Goal: Information Seeking & Learning: Learn about a topic

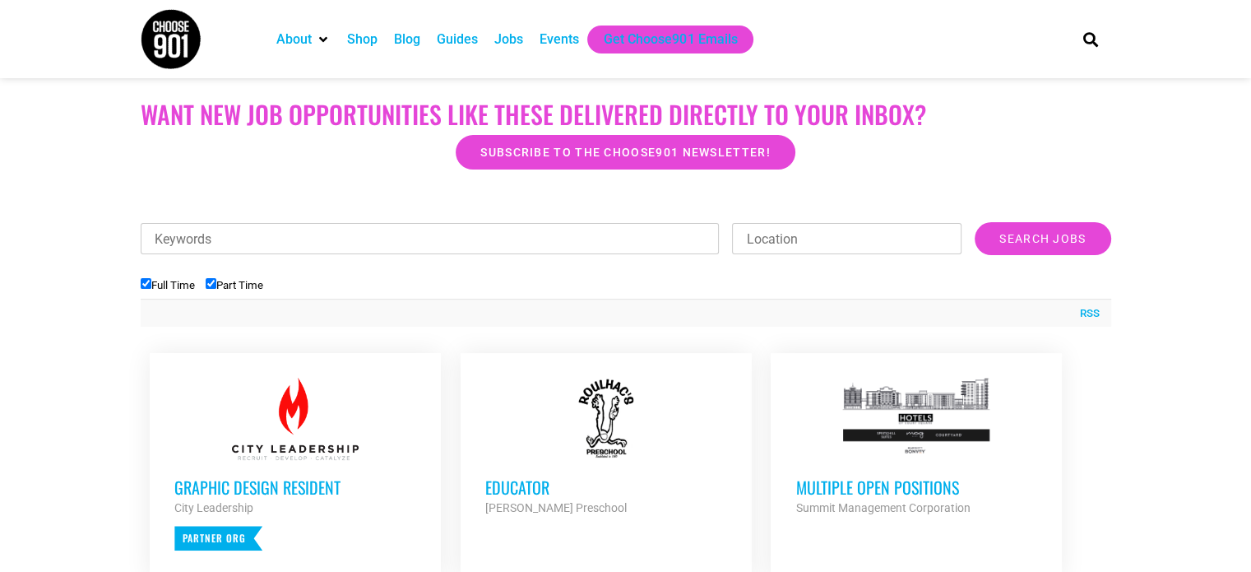
scroll to position [401, 0]
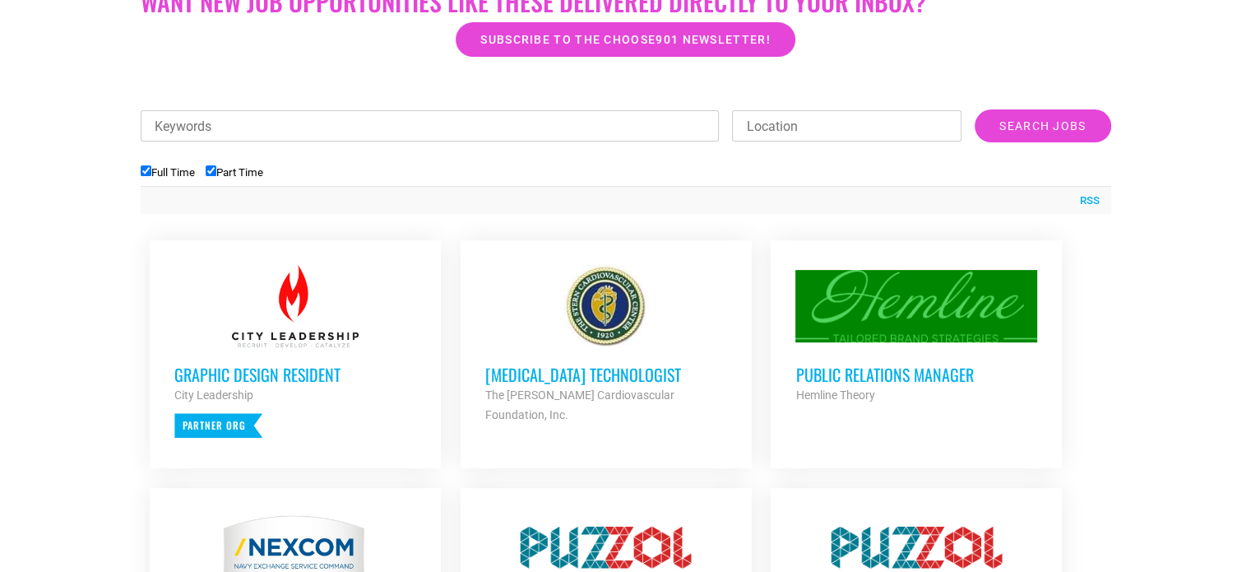
scroll to position [519, 0]
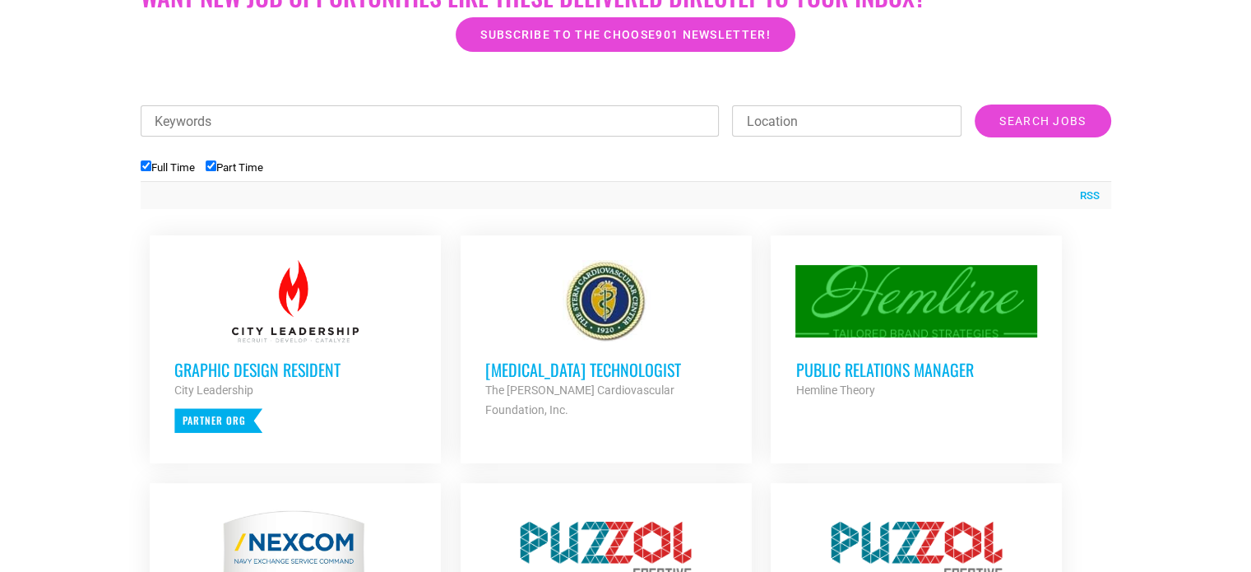
click at [811, 367] on h3 "Public Relations Manager" at bounding box center [916, 369] width 242 height 21
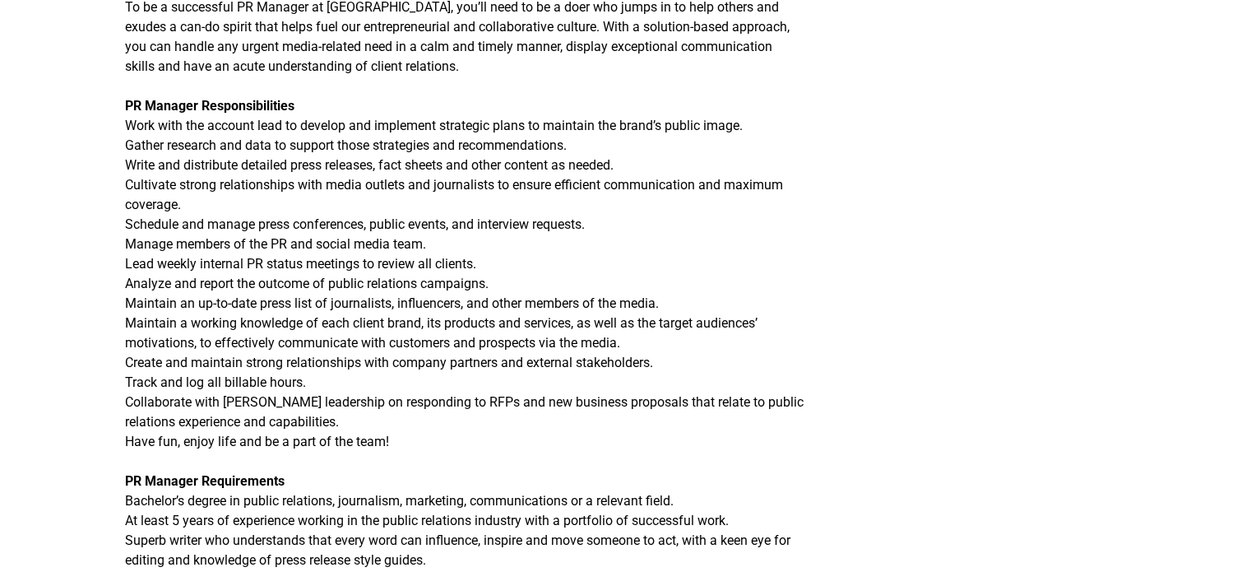
scroll to position [453, 0]
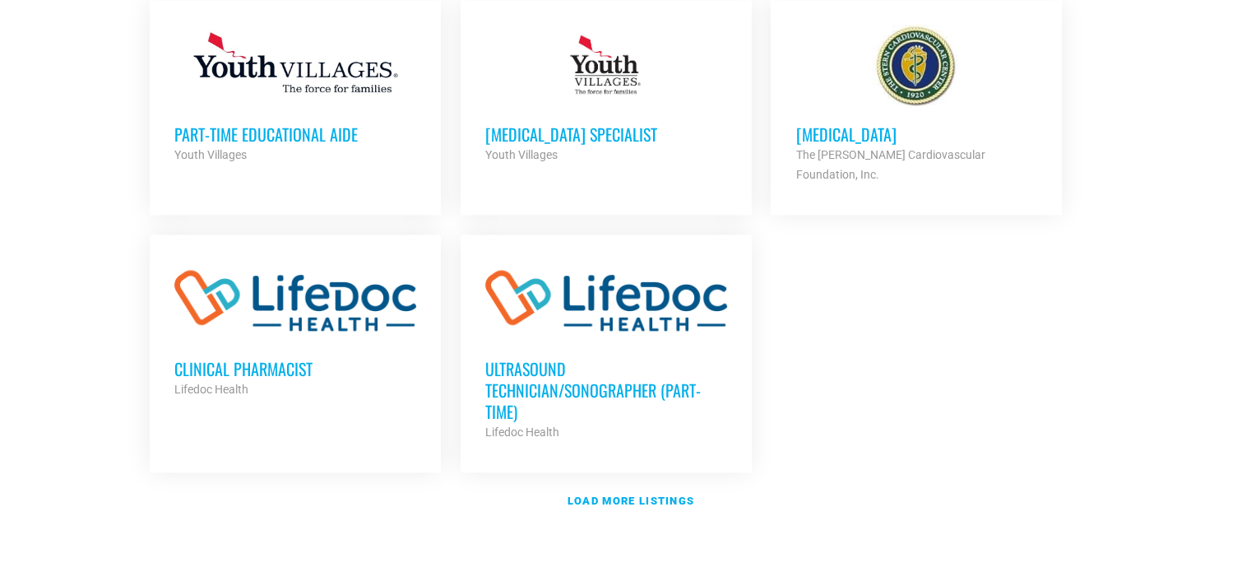
scroll to position [1902, 0]
click at [623, 494] on strong "Load more listings" at bounding box center [631, 500] width 127 height 12
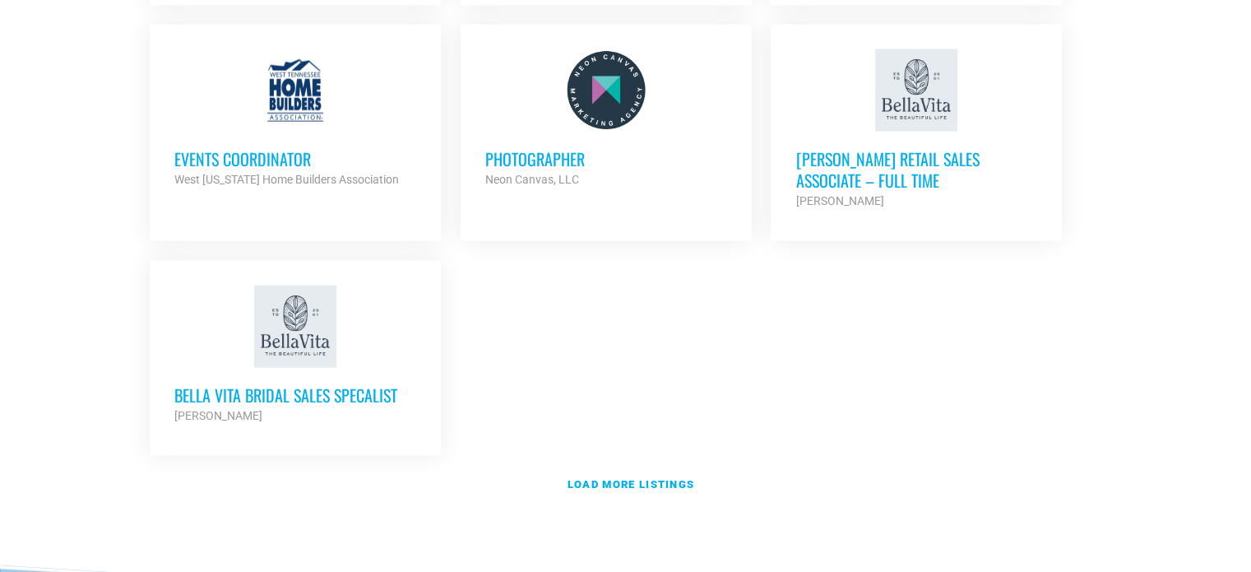
scroll to position [3550, 0]
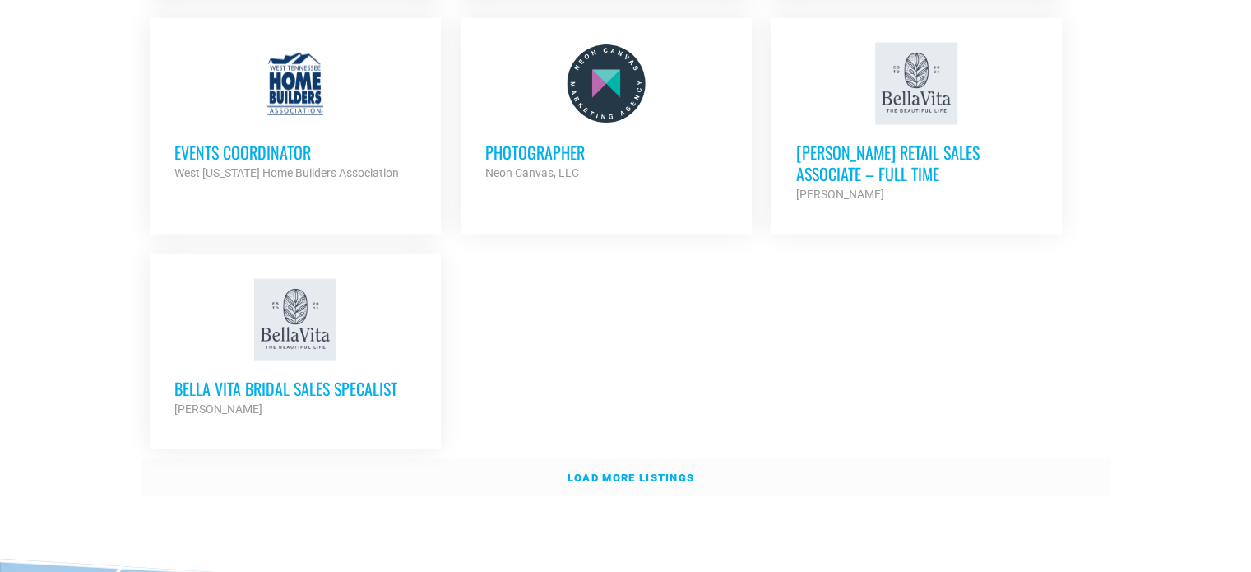
click at [642, 471] on strong "Load more listings" at bounding box center [631, 477] width 127 height 12
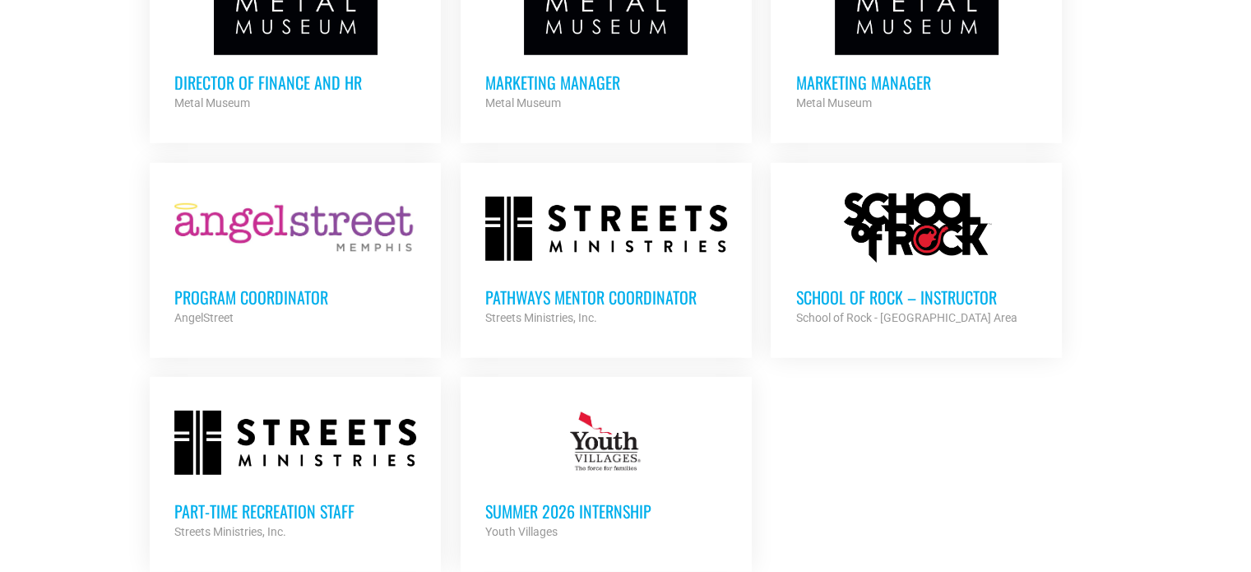
scroll to position [4795, 0]
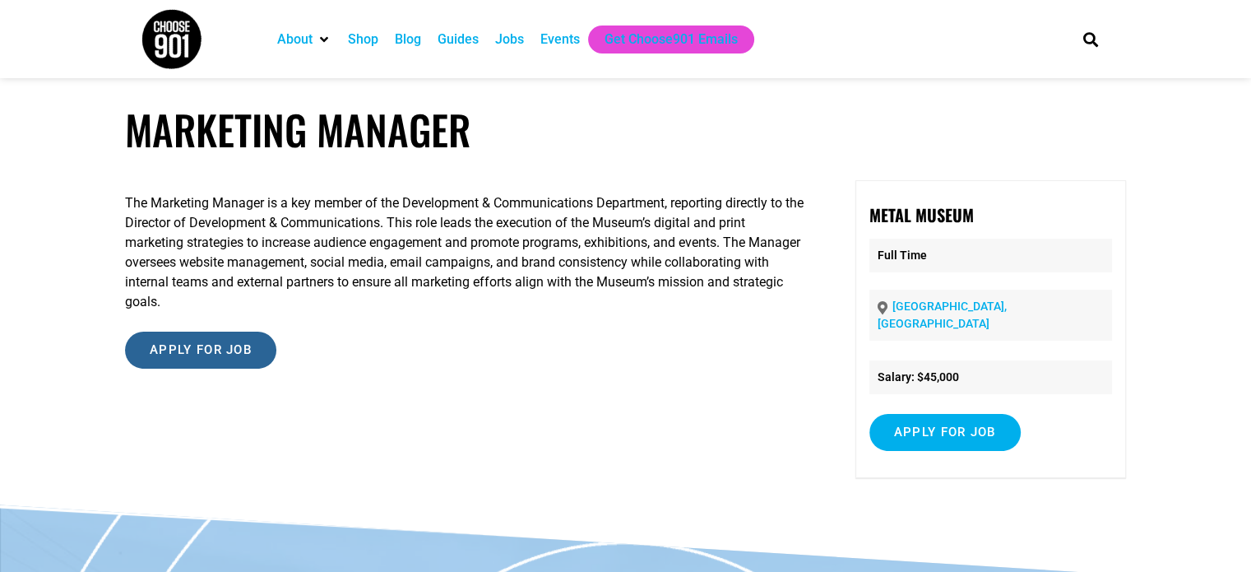
click at [249, 350] on input "Apply for job" at bounding box center [200, 349] width 151 height 37
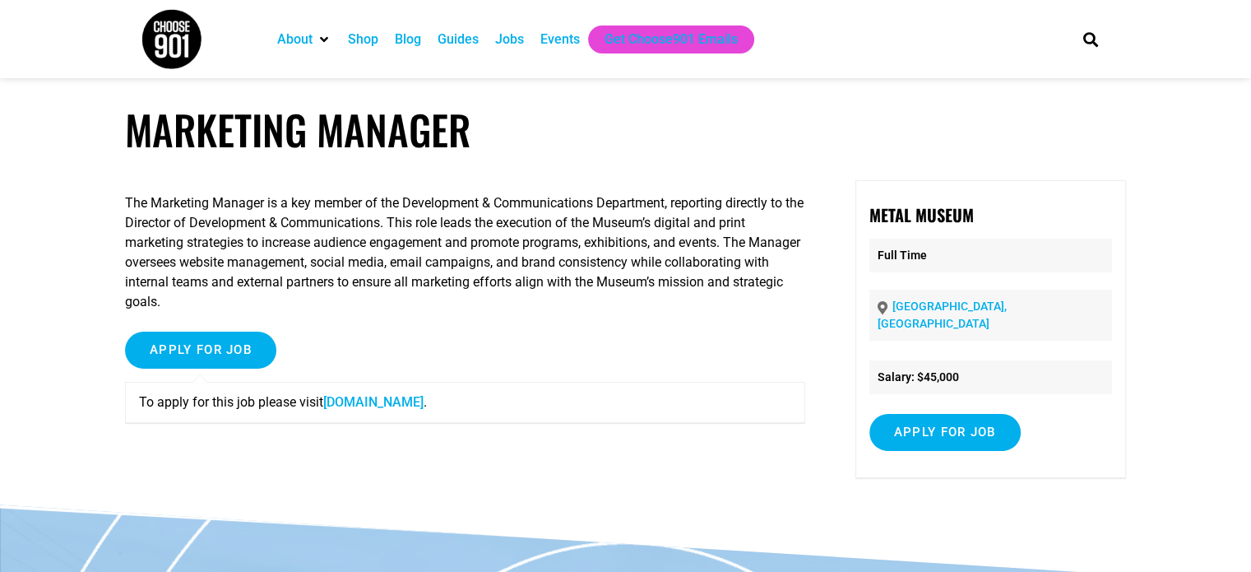
click at [353, 401] on link "[DOMAIN_NAME]" at bounding box center [373, 402] width 100 height 16
